Goal: Task Accomplishment & Management: Manage account settings

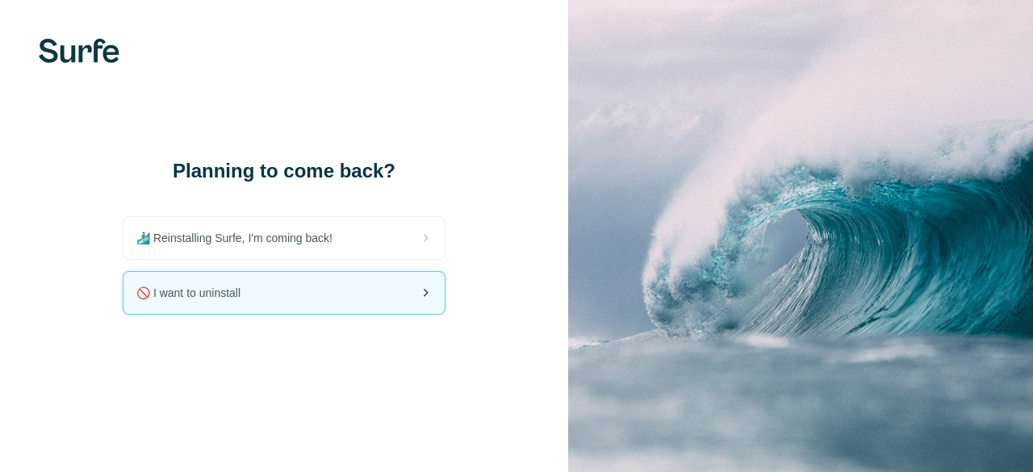
click at [329, 283] on div "🚫 I want to uninstall" at bounding box center [283, 293] width 321 height 42
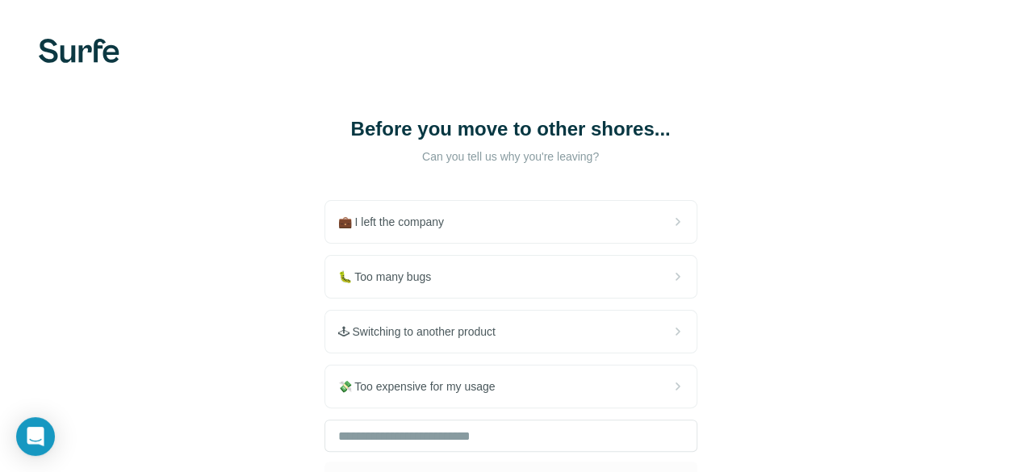
scroll to position [136, 0]
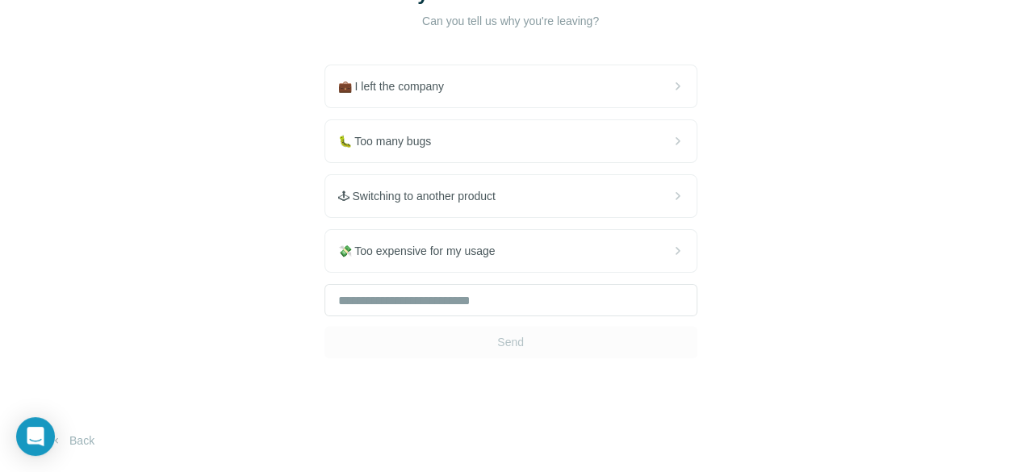
click at [324, 316] on div "Send" at bounding box center [510, 321] width 373 height 74
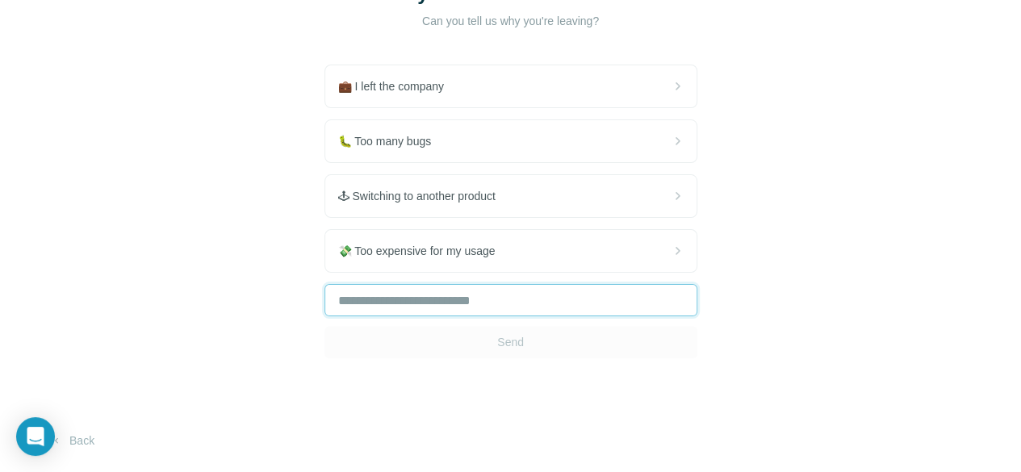
click at [324, 293] on input "text" at bounding box center [510, 300] width 373 height 32
type input "**"
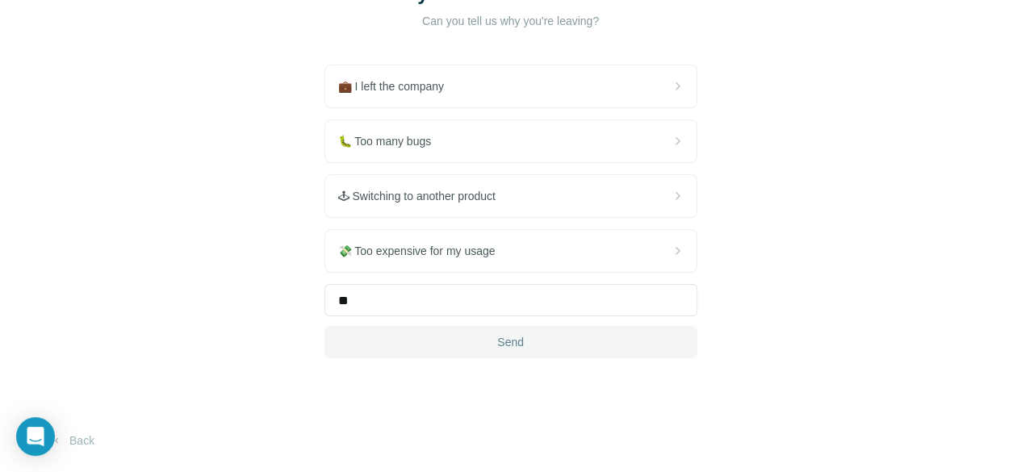
click at [324, 348] on button "Send" at bounding box center [510, 342] width 373 height 32
